Goal: Transaction & Acquisition: Purchase product/service

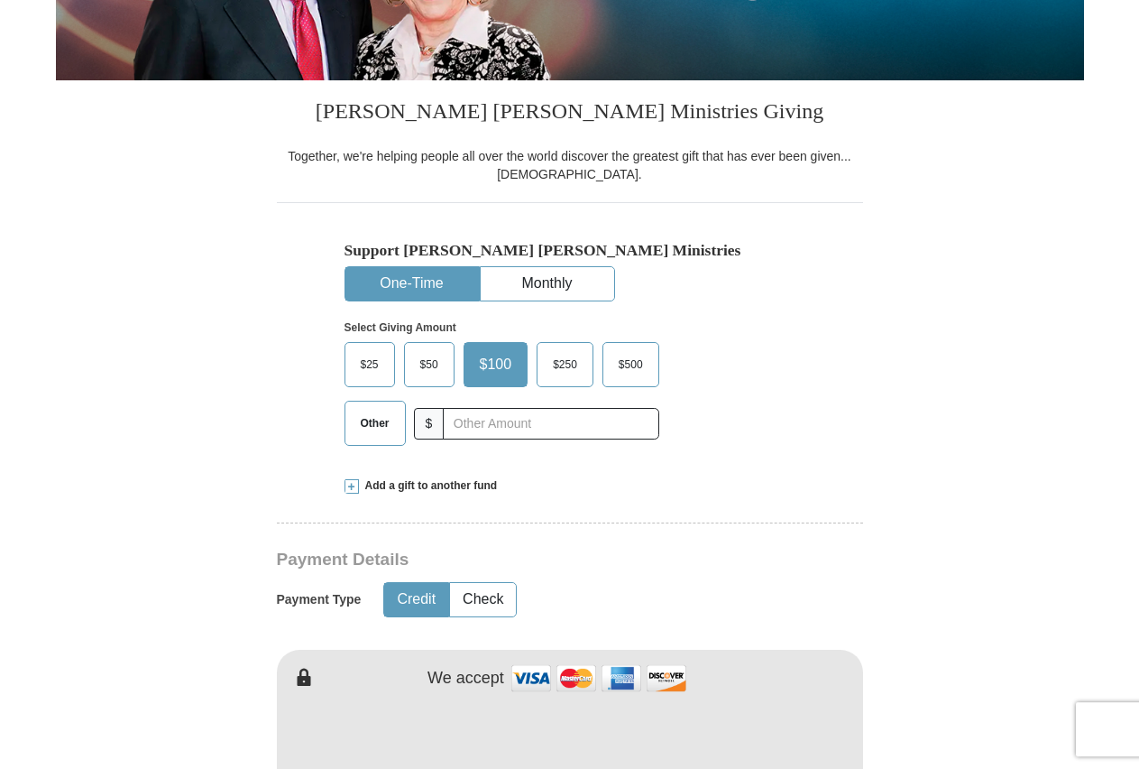
scroll to position [368, 0]
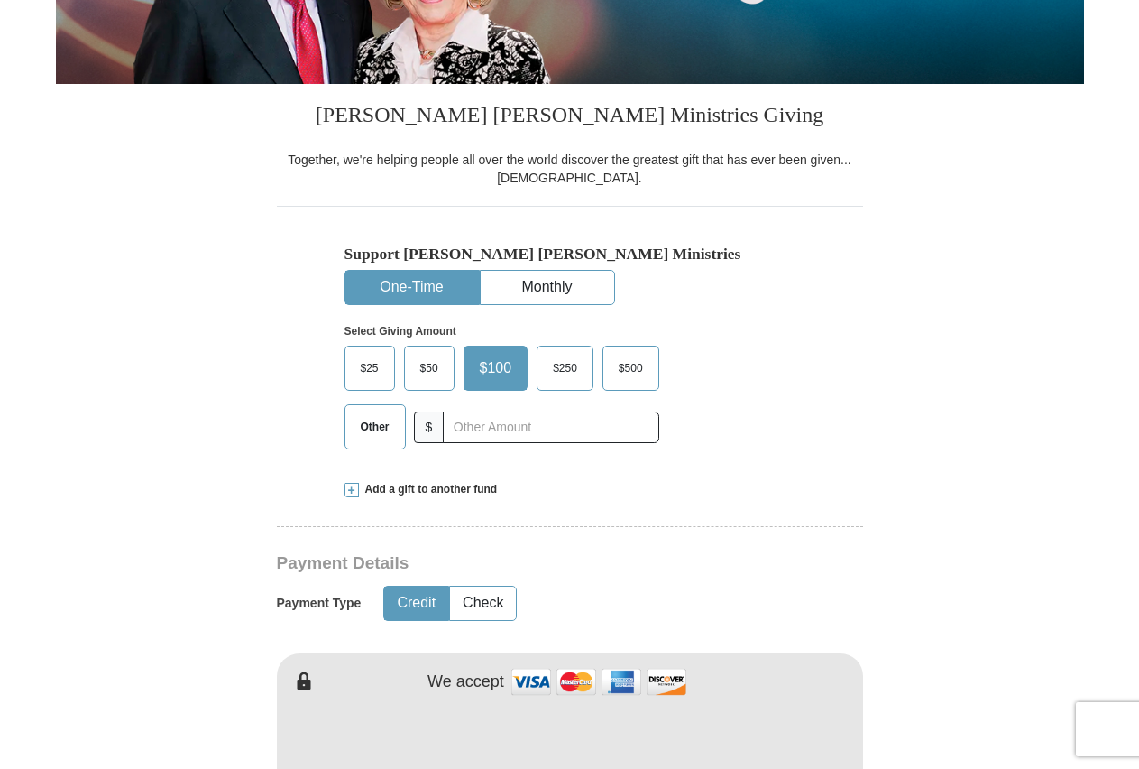
click at [372, 431] on span "Other" at bounding box center [375, 426] width 47 height 27
click at [0, 0] on input "Other" at bounding box center [0, 0] width 0 height 0
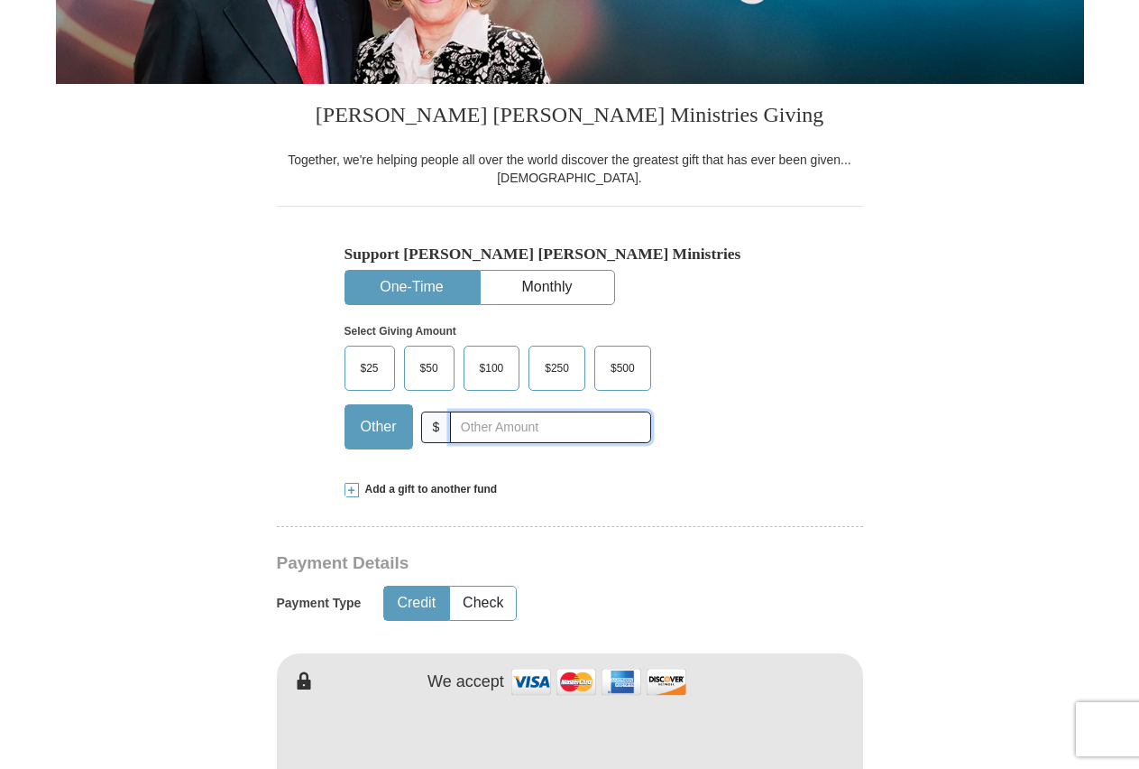
click at [467, 429] on input "text" at bounding box center [550, 427] width 200 height 32
type input "113.00"
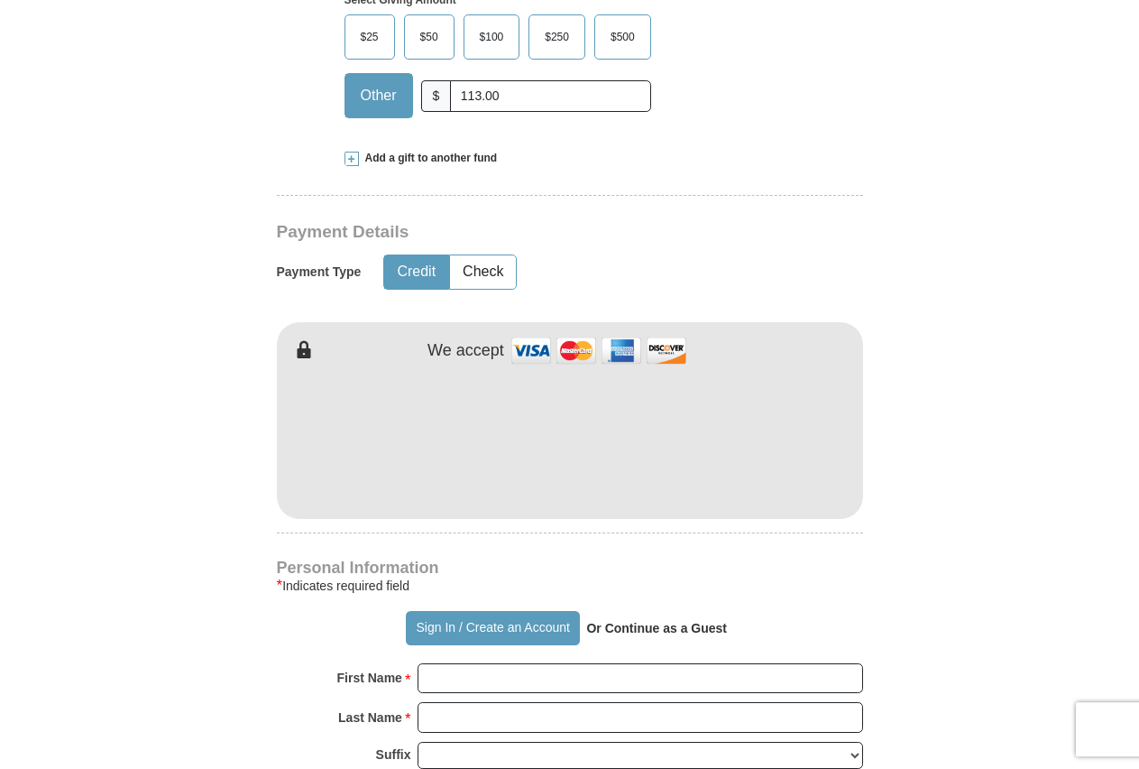
scroll to position [736, 0]
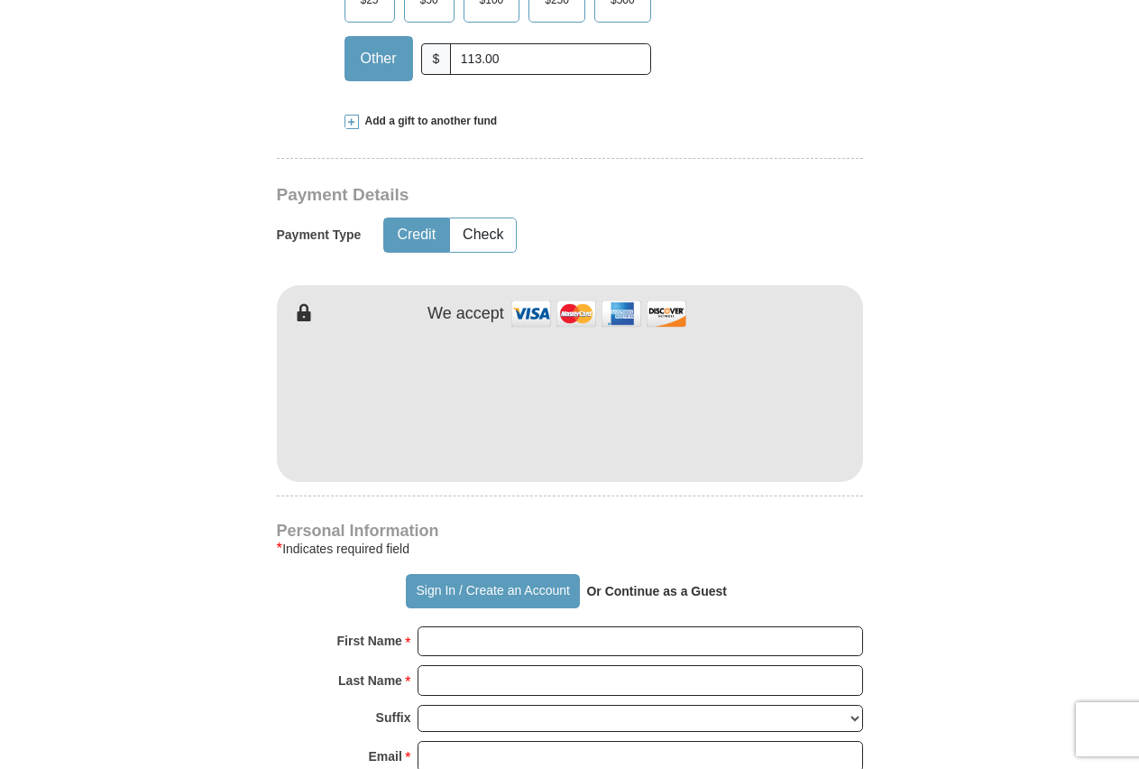
click at [656, 594] on strong "Or Continue as a Guest" at bounding box center [656, 591] width 141 height 14
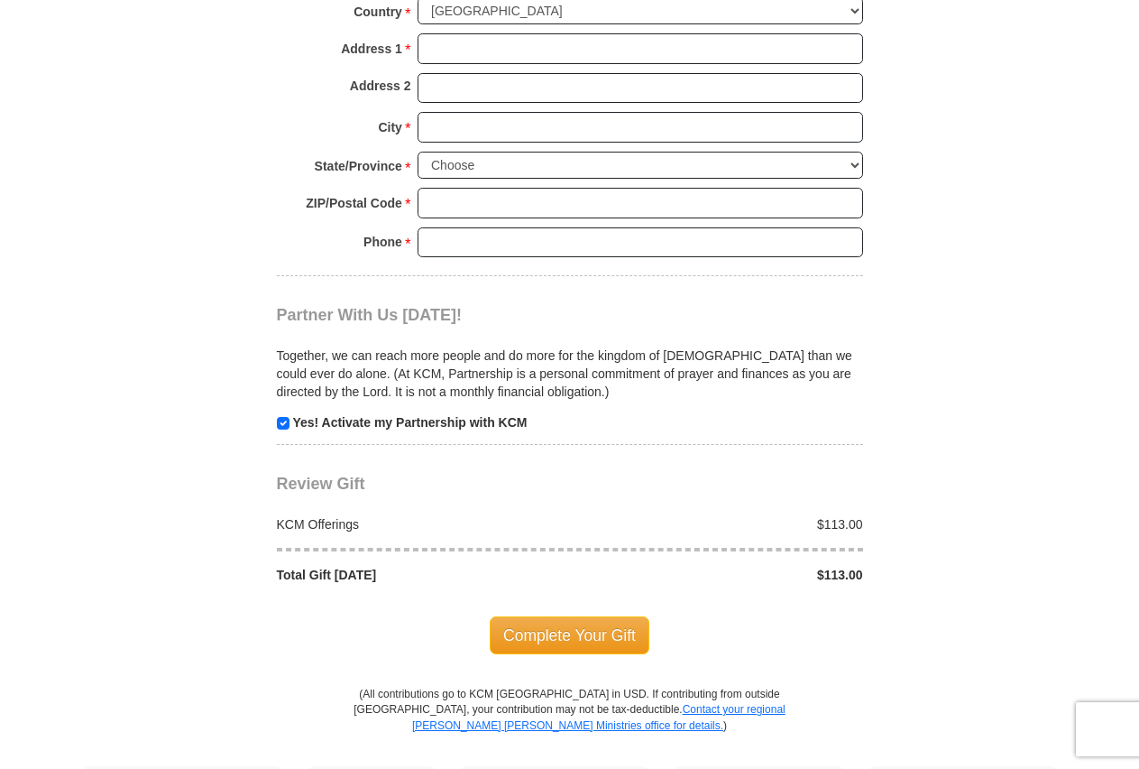
scroll to position [1656, 0]
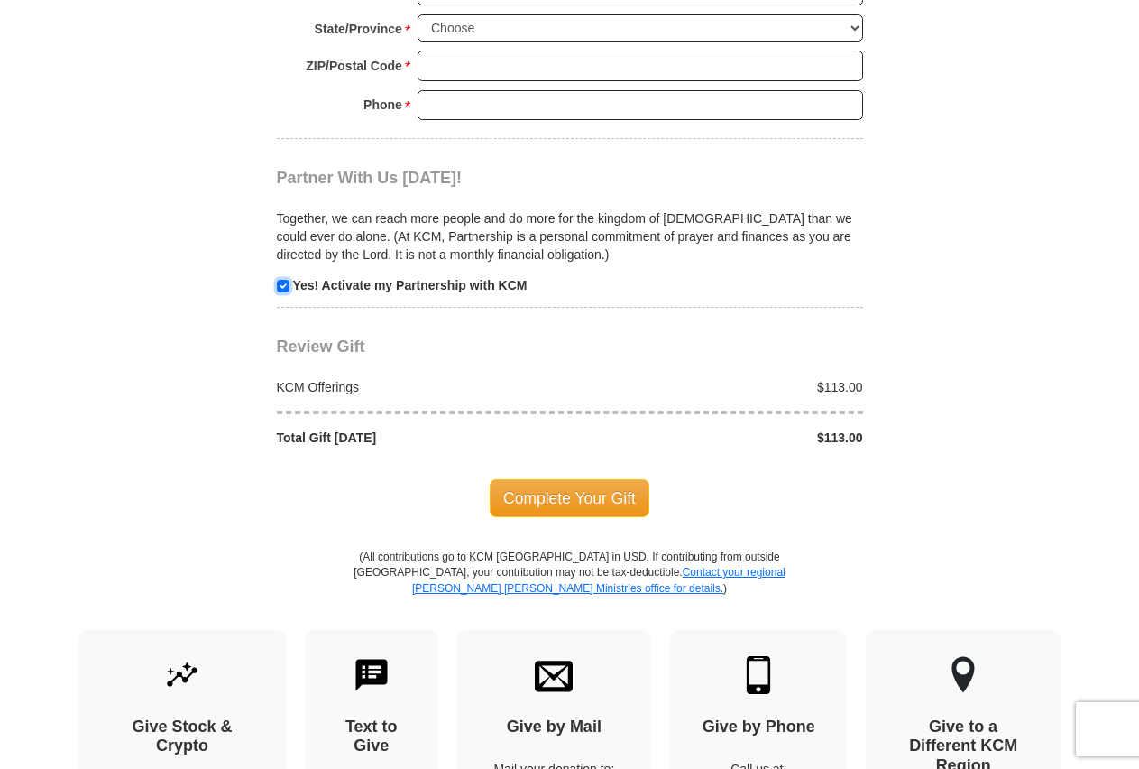
click at [278, 283] on input "checkbox" at bounding box center [283, 286] width 13 height 13
checkbox input "false"
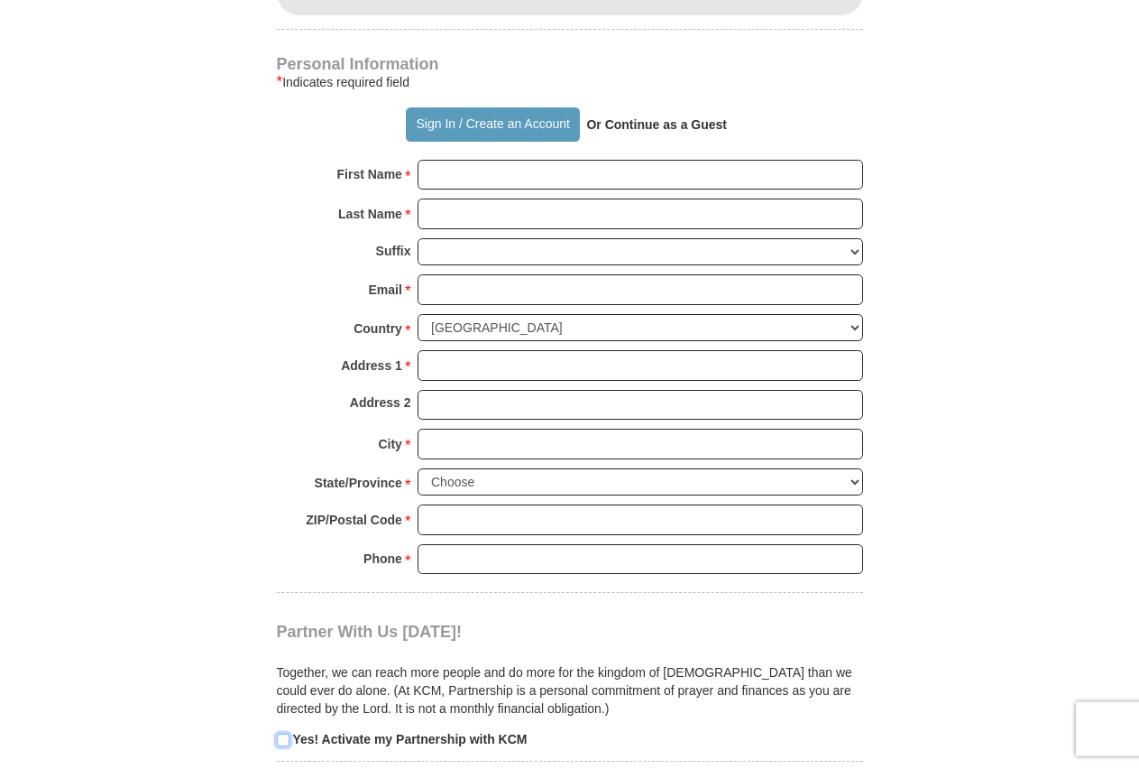
scroll to position [1196, 0]
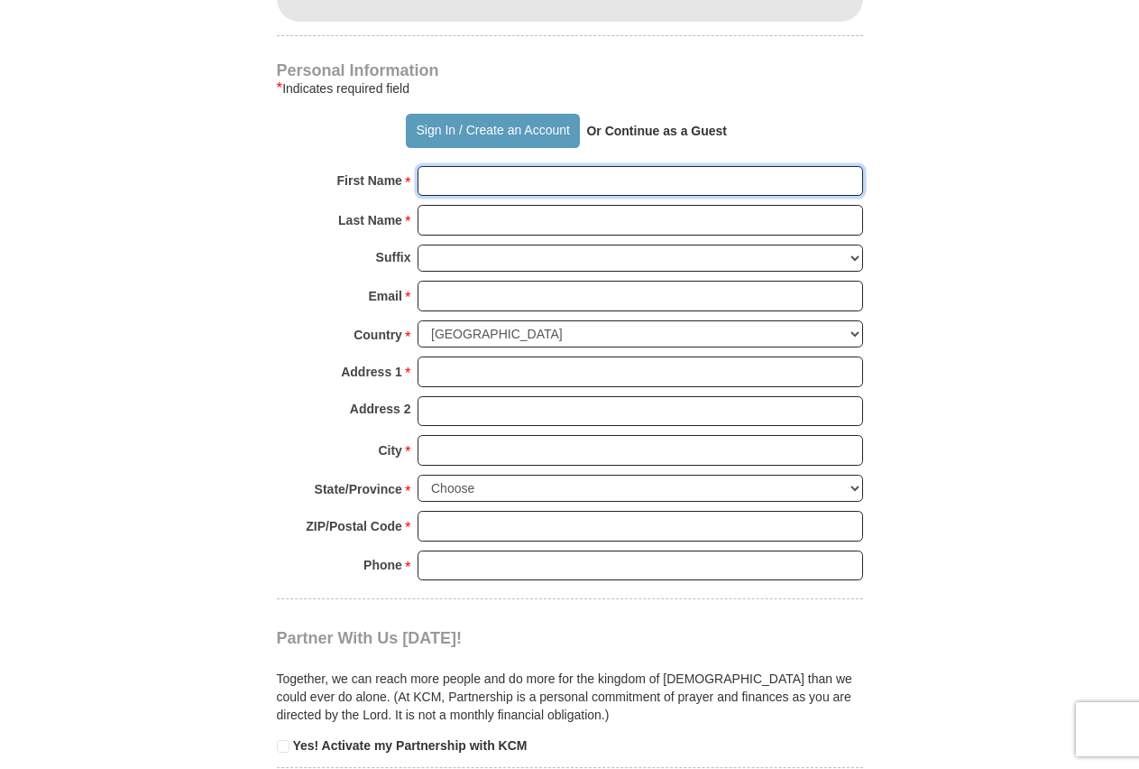
click at [520, 179] on input "First Name *" at bounding box center [641, 181] width 446 height 31
type input "Shelia"
click at [452, 220] on input "Last Name *" at bounding box center [641, 220] width 446 height 31
type input "Phillips"
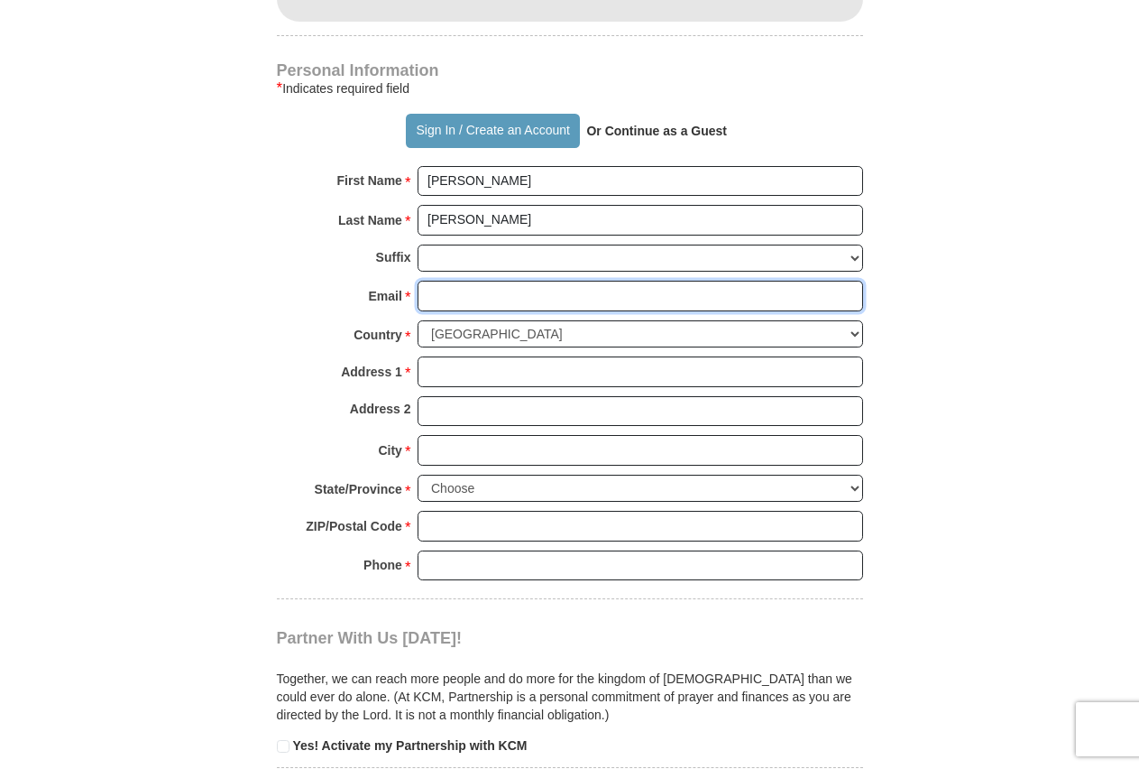
click at [451, 289] on input "Email *" at bounding box center [641, 296] width 446 height 31
type input "Sidlandstar@gmail.com"
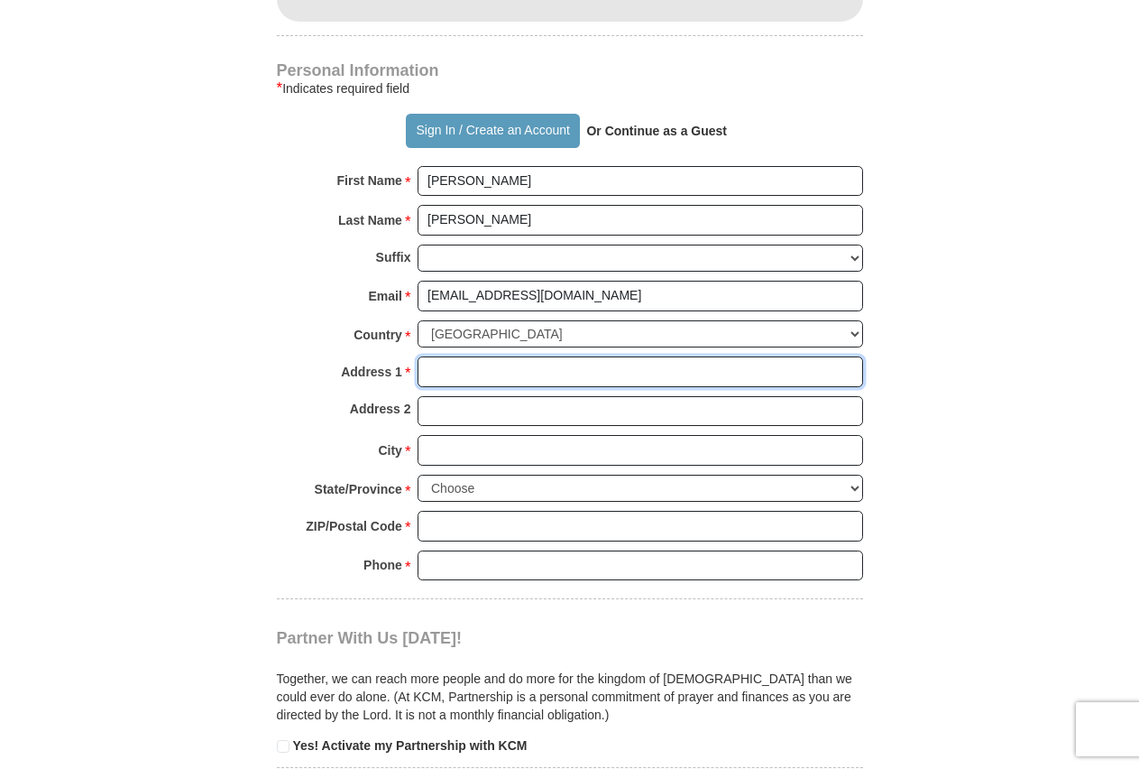
click at [465, 368] on input "Address 1 *" at bounding box center [641, 371] width 446 height 31
type input "PO BOX 508"
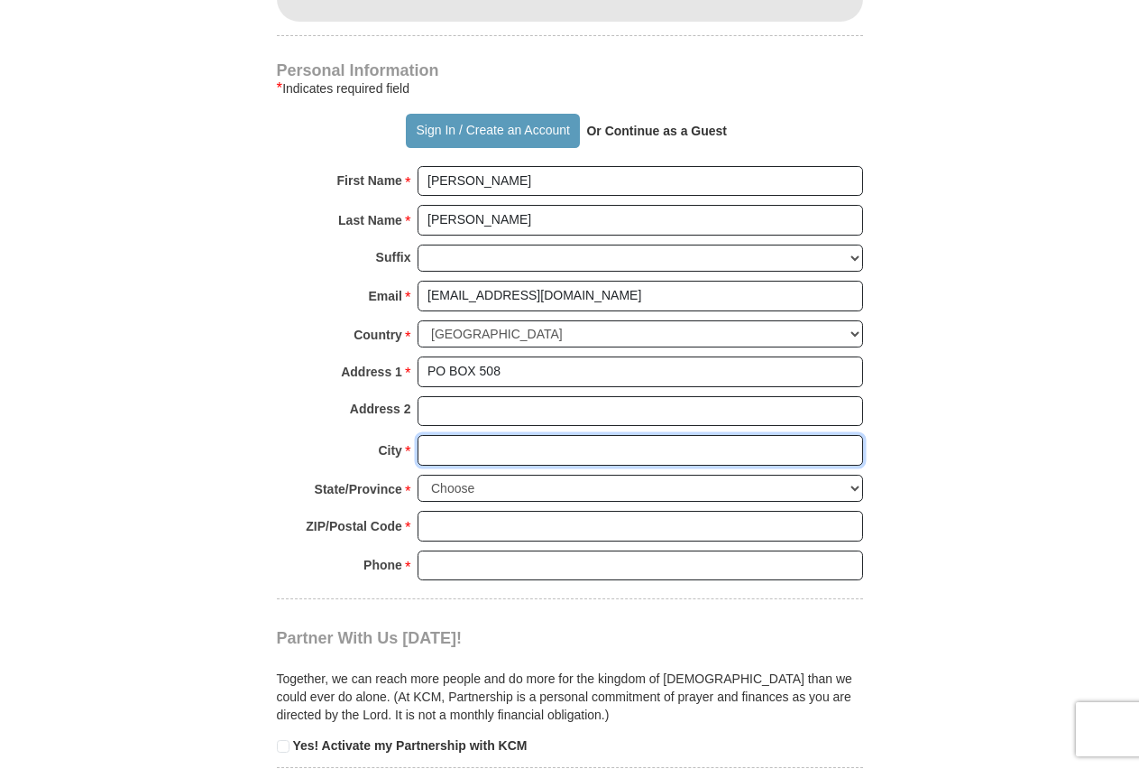
click at [470, 450] on input "City *" at bounding box center [641, 450] width 446 height 31
type input "Walnut Ridge"
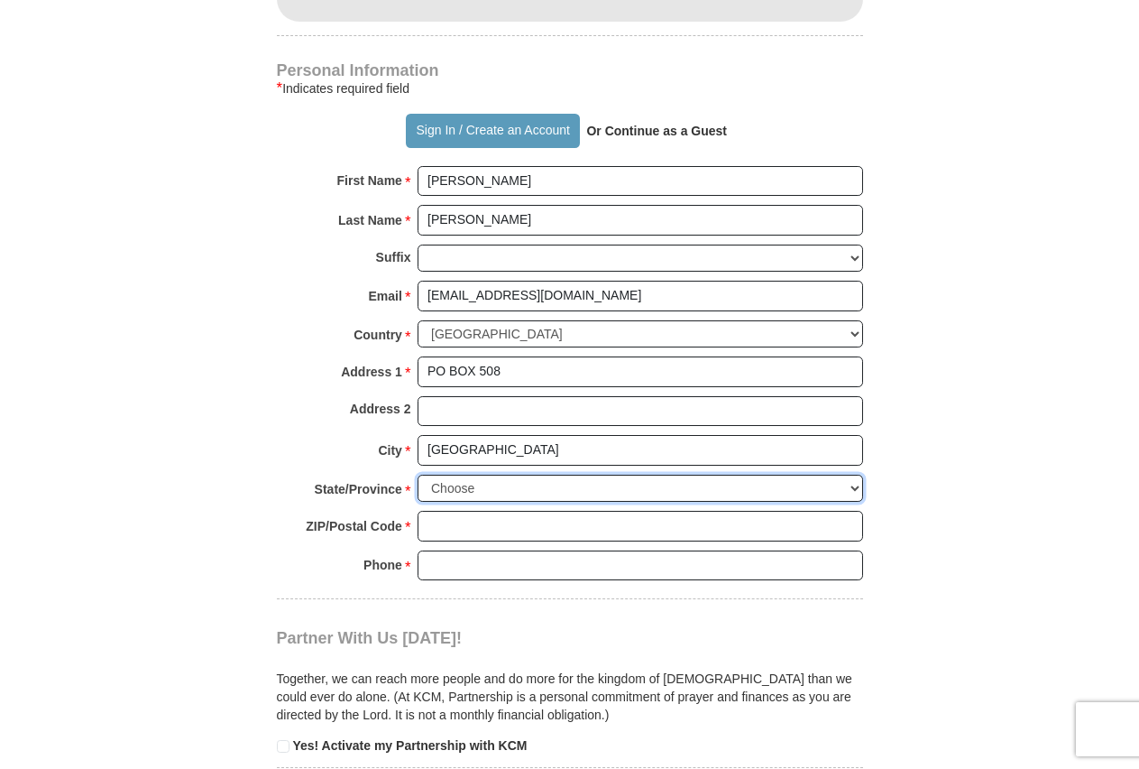
click at [418, 474] on select "Choose Alabama Alaska American Samoa Arizona Arkansas Armed Forces Americas Arm…" at bounding box center [641, 488] width 446 height 28
select select "AR"
click option "[US_STATE]" at bounding box center [0, 0] width 0 height 0
click at [483, 520] on input "ZIP/Postal Code *" at bounding box center [641, 526] width 446 height 31
type input "72476-0508"
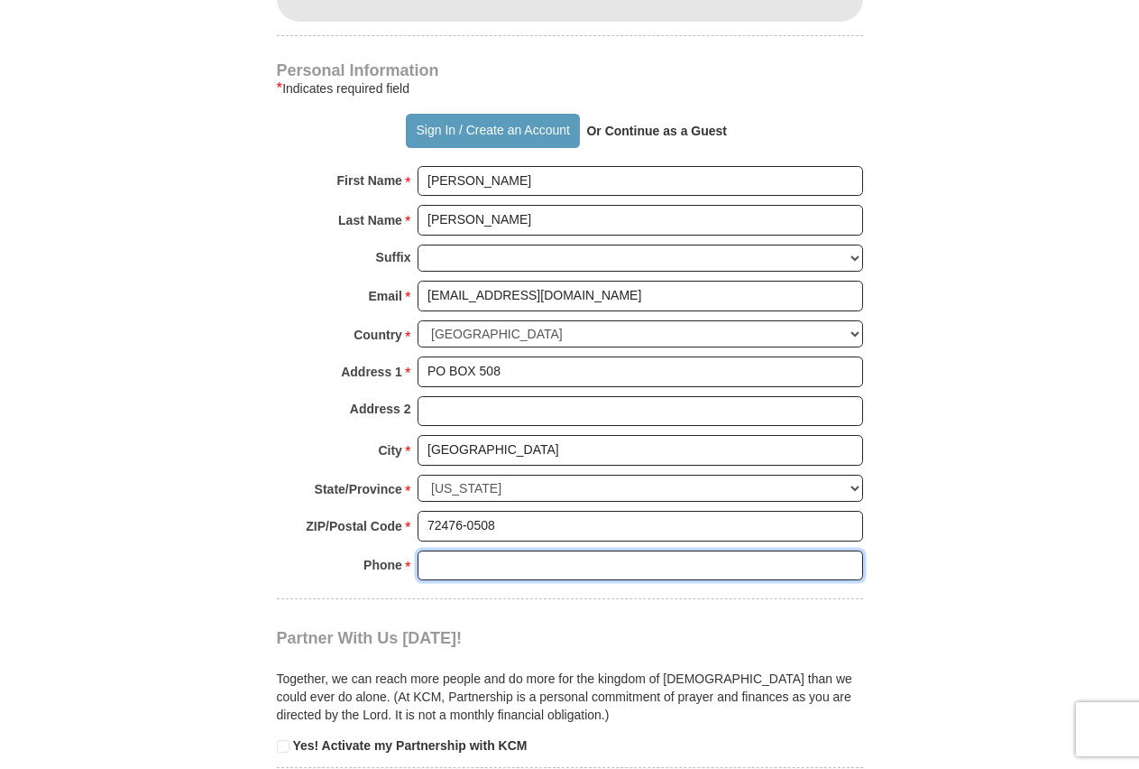
click at [430, 567] on input "Phone * *" at bounding box center [641, 565] width 446 height 31
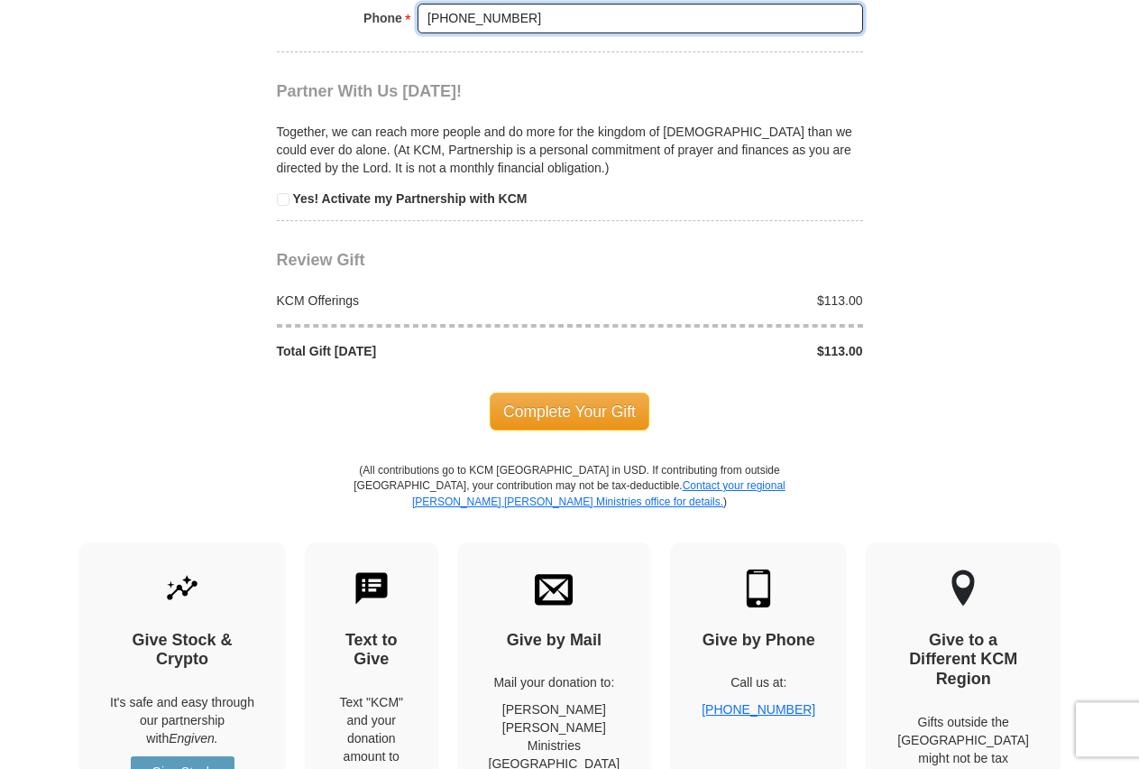
scroll to position [1840, 0]
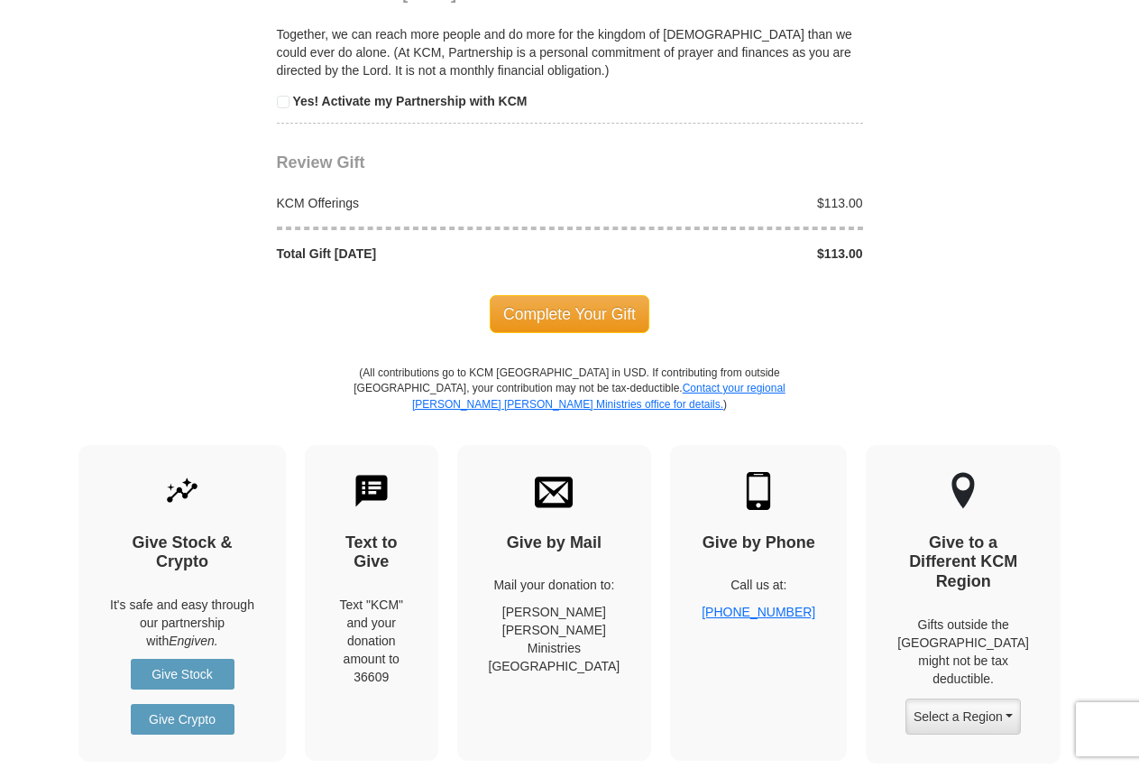
type input "870-679-0110"
click at [572, 310] on span "Complete Your Gift" at bounding box center [570, 314] width 160 height 38
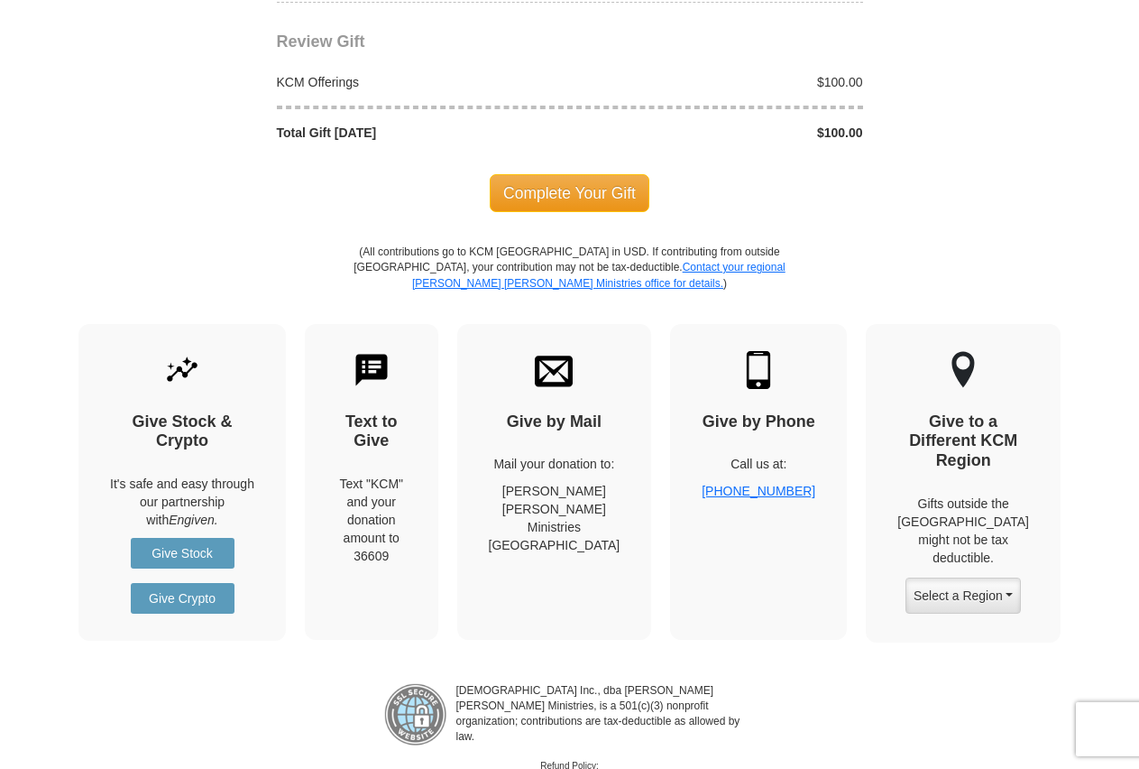
scroll to position [2116, 0]
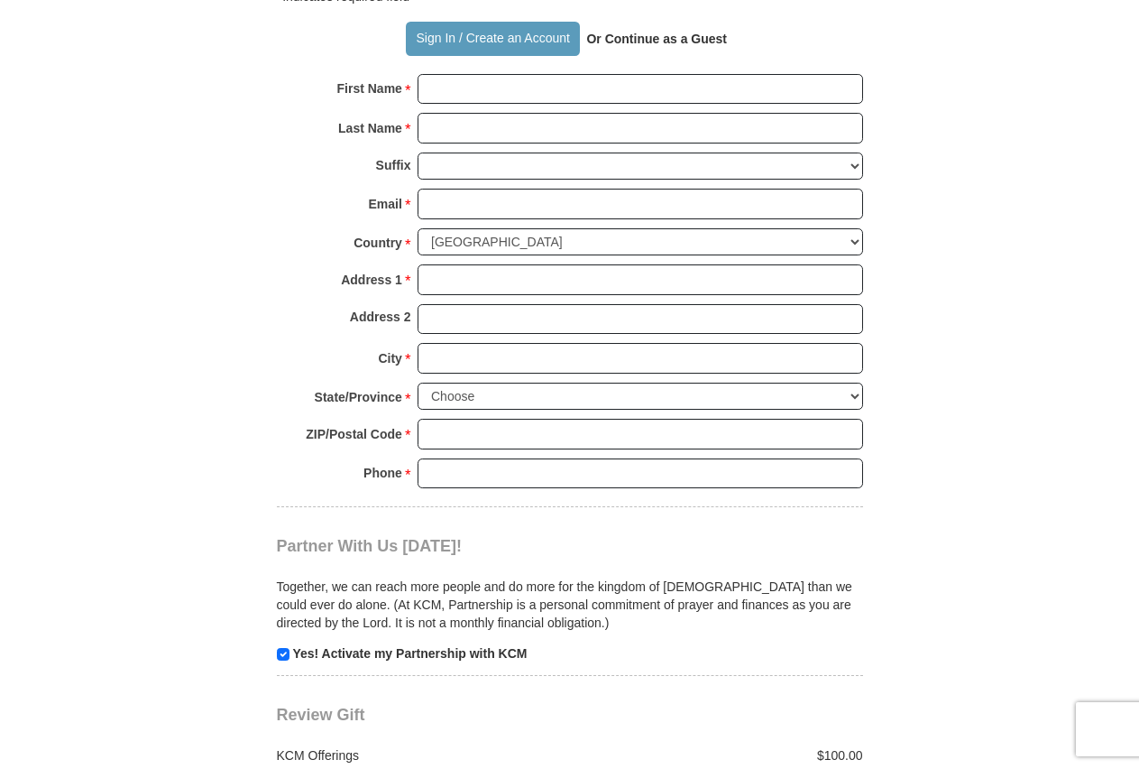
scroll to position [1564, 0]
